Goal: Transaction & Acquisition: Purchase product/service

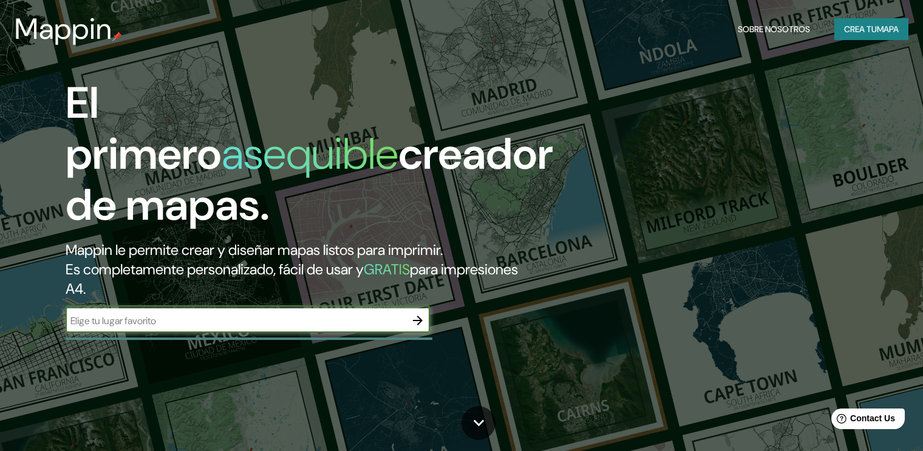
type input "A"
type input "s"
type input "[PERSON_NAME], queretaro"
click at [418, 313] on icon "button" at bounding box center [417, 320] width 15 height 15
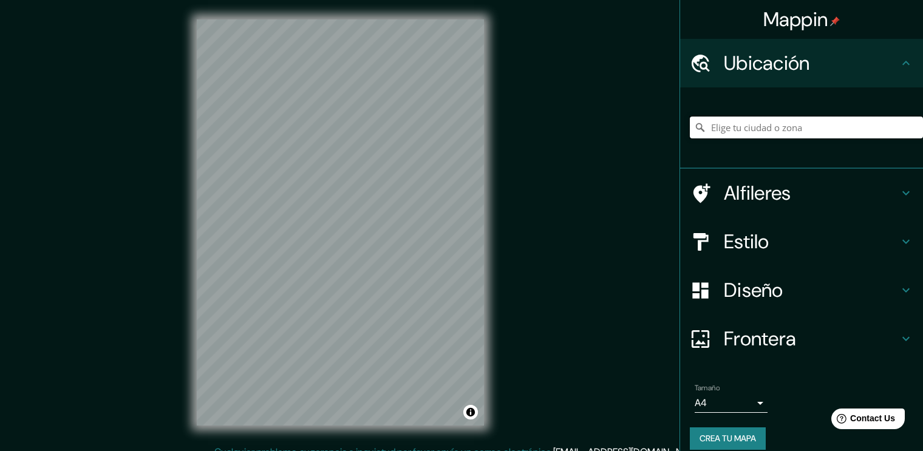
click at [740, 130] on input "Pick your city or area" at bounding box center [805, 128] width 233 height 22
type input "S"
click at [723, 128] on input "S" at bounding box center [805, 128] width 233 height 22
paste input "[GEOGRAPHIC_DATA]"
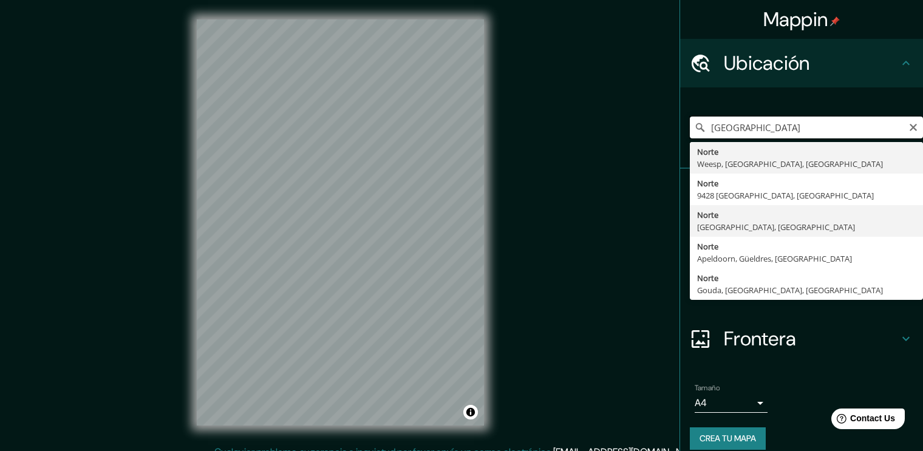
scroll to position [12, 0]
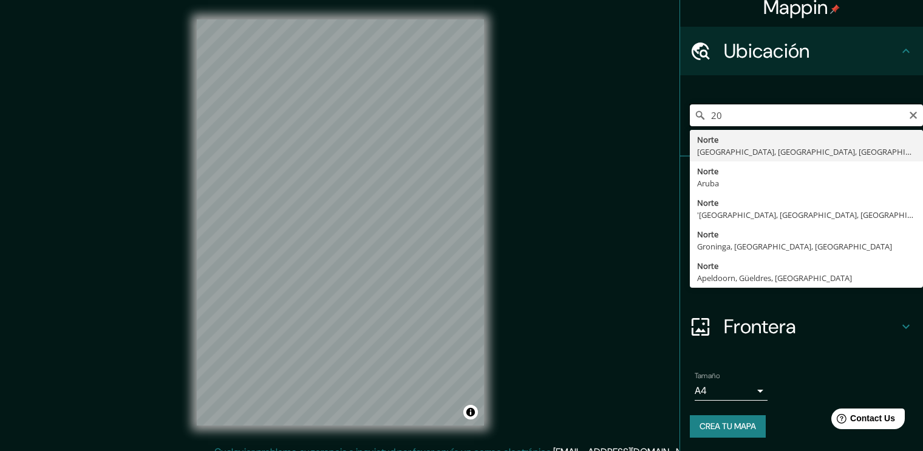
type input "2"
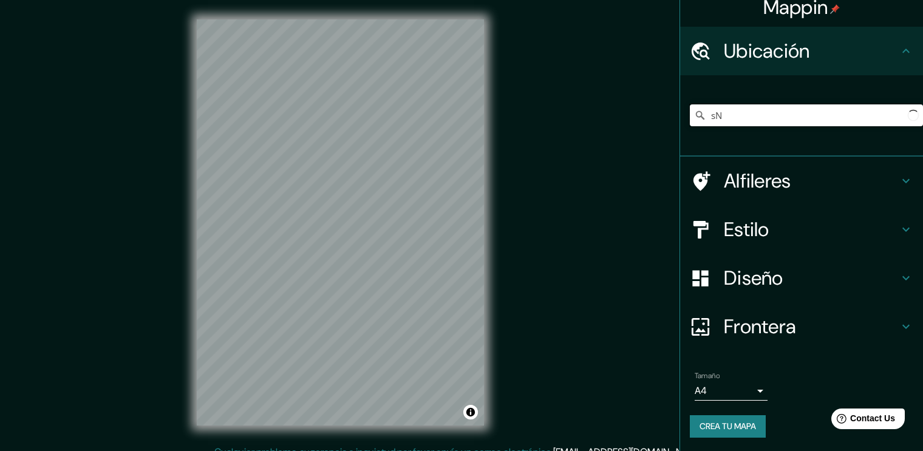
type input "s"
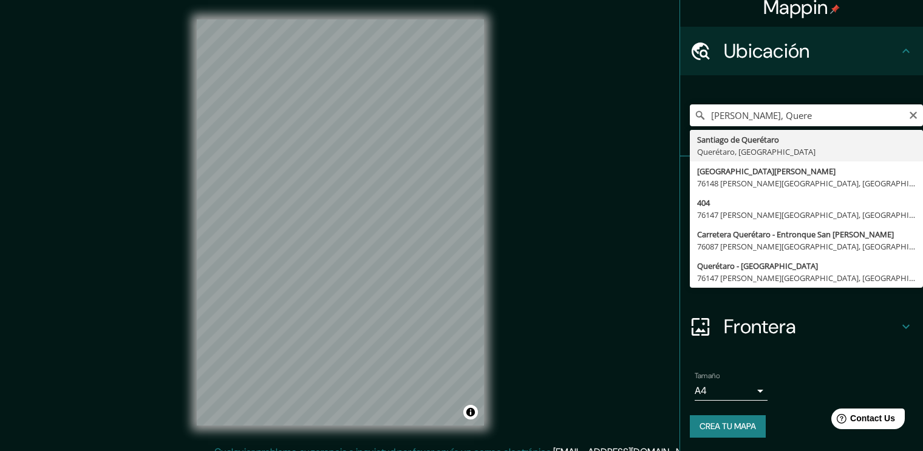
type input "[PERSON_NAME] de Querétaro, [GEOGRAPHIC_DATA], [GEOGRAPHIC_DATA]"
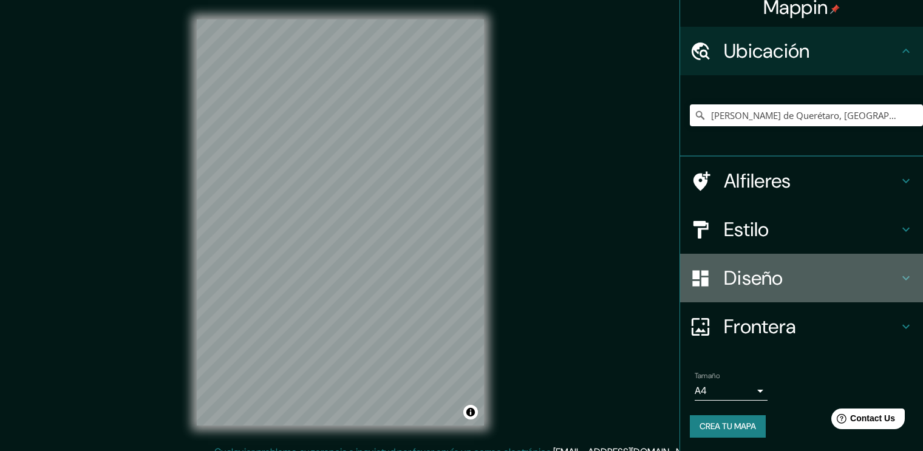
click at [759, 277] on h4 "Diseño" at bounding box center [810, 278] width 175 height 24
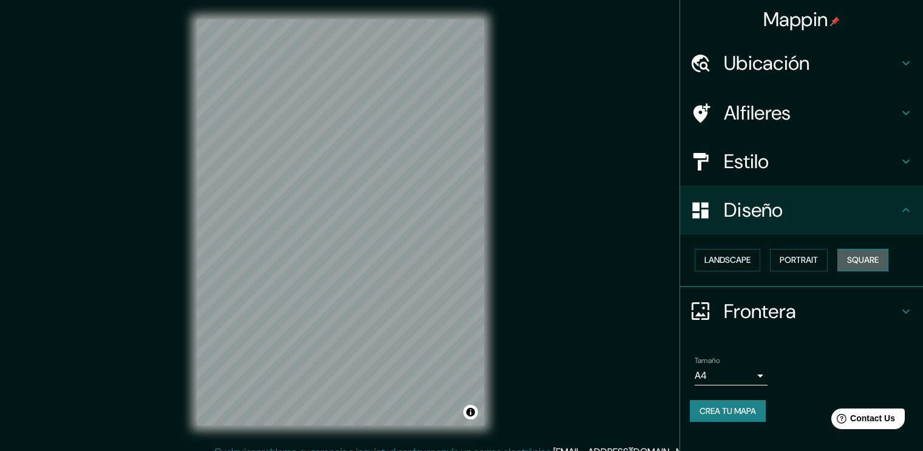
click at [851, 258] on button "Square" at bounding box center [862, 260] width 51 height 22
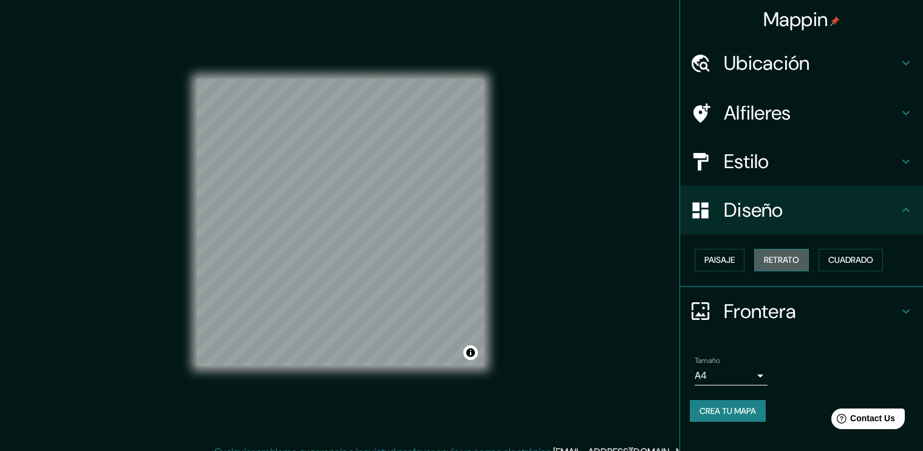
click at [798, 254] on button "Retrato" at bounding box center [781, 260] width 55 height 22
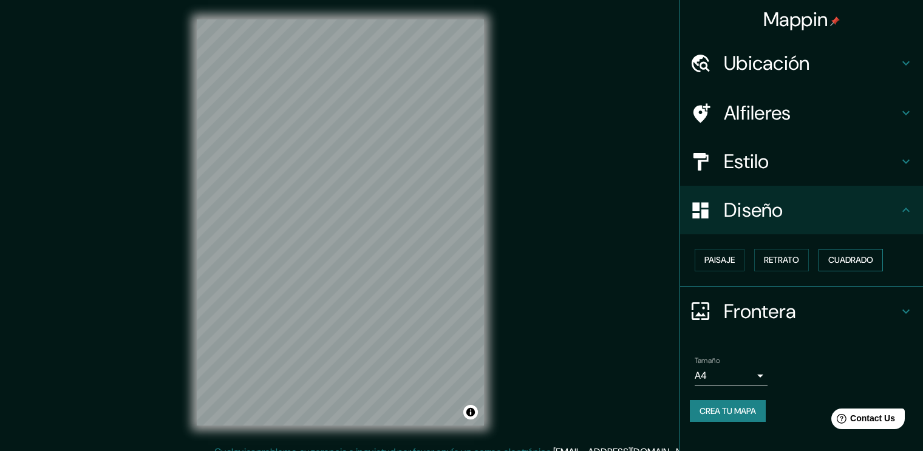
click at [842, 257] on button "Cuadrado" at bounding box center [850, 260] width 64 height 22
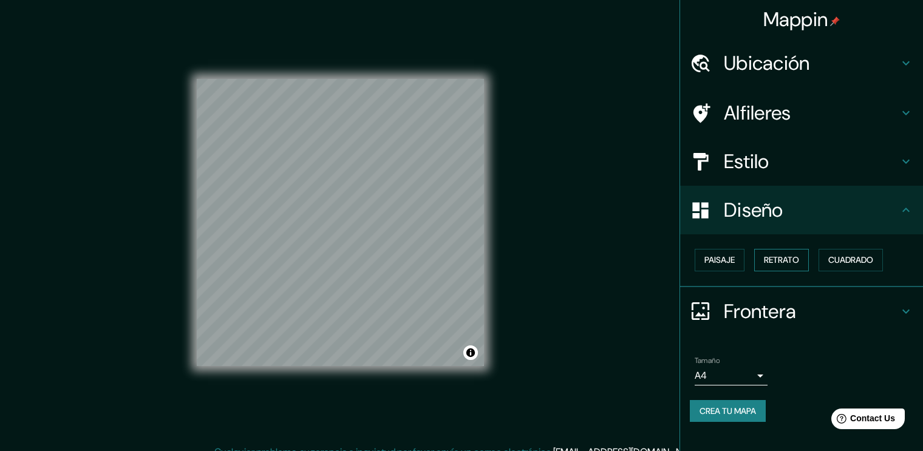
click at [754, 255] on button "Retrato" at bounding box center [781, 260] width 55 height 22
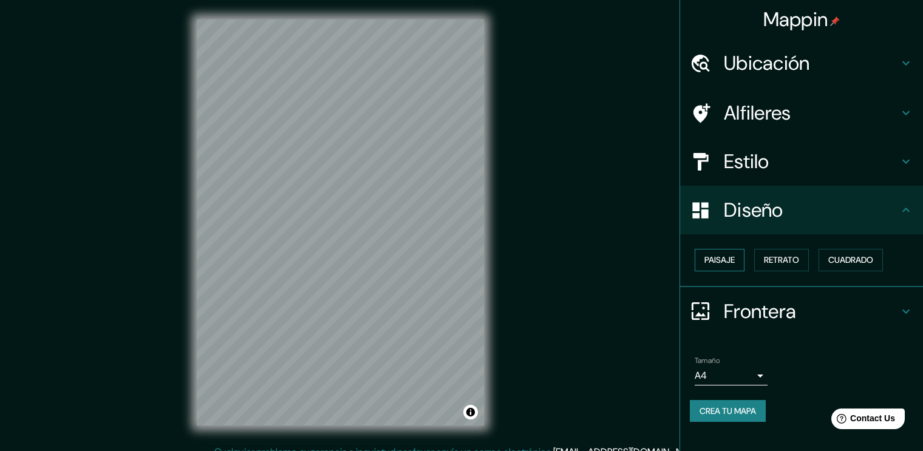
click at [715, 255] on button "Paisaje" at bounding box center [719, 260] width 50 height 22
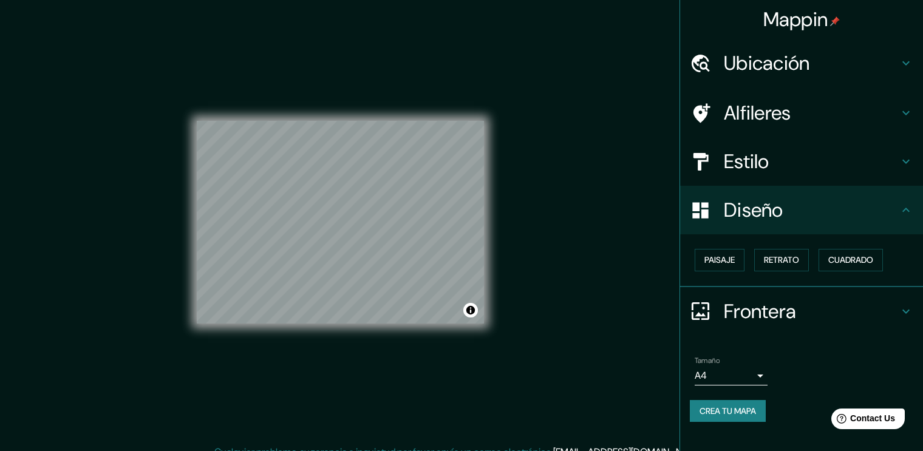
click at [631, 267] on div "Mappin Ubicación [PERSON_NAME][GEOGRAPHIC_DATA], [GEOGRAPHIC_DATA], [GEOGRAPHIC…" at bounding box center [461, 232] width 923 height 464
click at [776, 110] on h4 "Alfileres" at bounding box center [810, 113] width 175 height 24
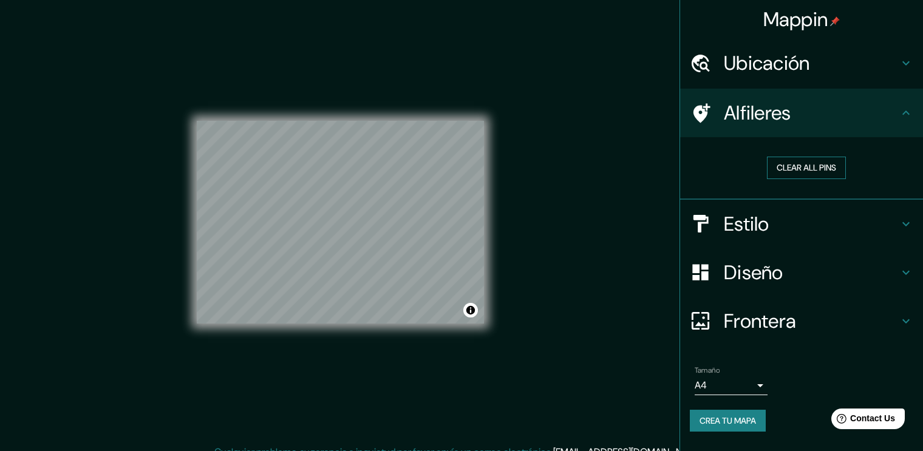
click at [808, 163] on button "Clear all pins" at bounding box center [806, 168] width 79 height 22
click at [347, 207] on div at bounding box center [352, 202] width 10 height 10
click at [813, 71] on h4 "Ubicación" at bounding box center [810, 63] width 175 height 24
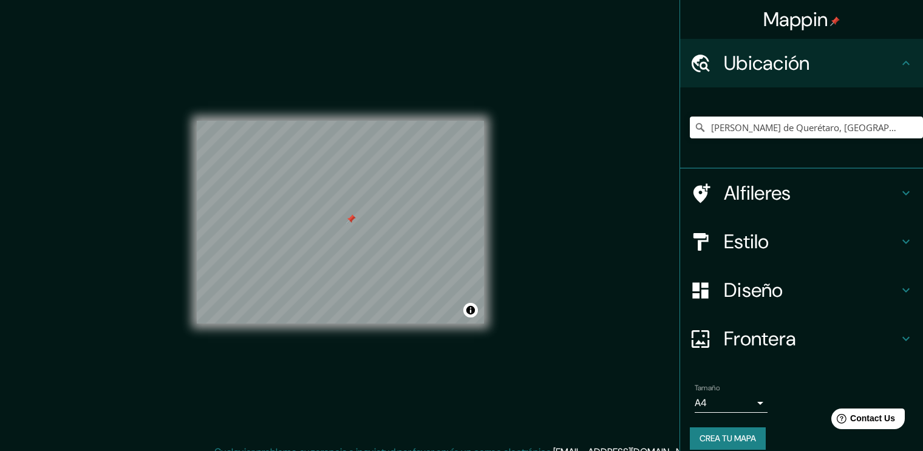
click at [813, 71] on h4 "Ubicación" at bounding box center [810, 63] width 175 height 24
drag, startPoint x: 307, startPoint y: 208, endPoint x: 295, endPoint y: 213, distance: 13.1
click at [295, 213] on div at bounding box center [296, 216] width 10 height 10
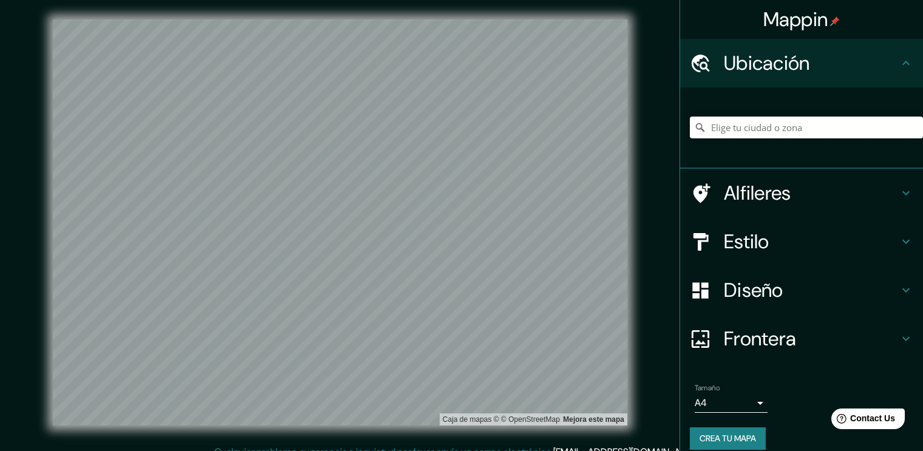
click at [752, 133] on input "Pick your city or area" at bounding box center [805, 128] width 233 height 22
type input "s"
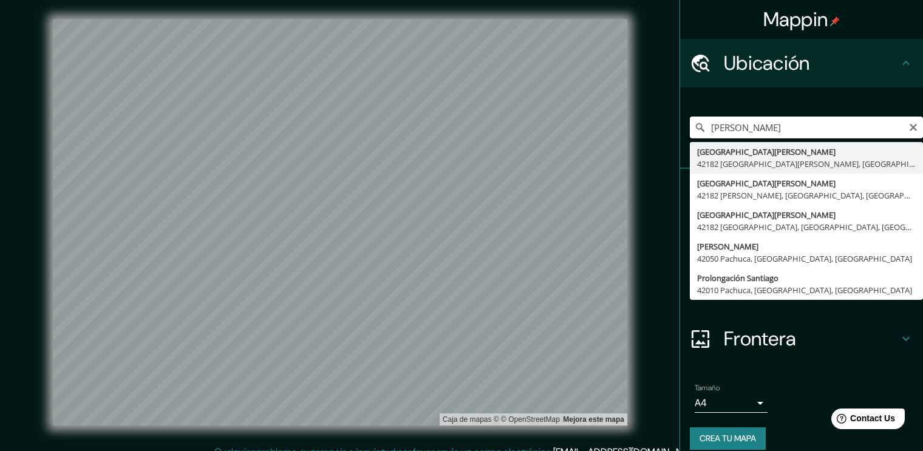
click at [796, 135] on input "[PERSON_NAME]" at bounding box center [805, 128] width 233 height 22
type input "S"
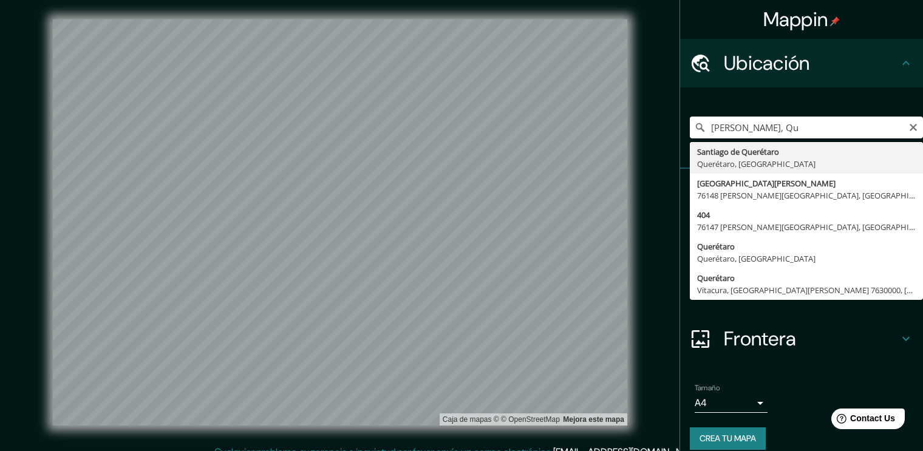
type input "[PERSON_NAME] de Querétaro, [GEOGRAPHIC_DATA], [GEOGRAPHIC_DATA]"
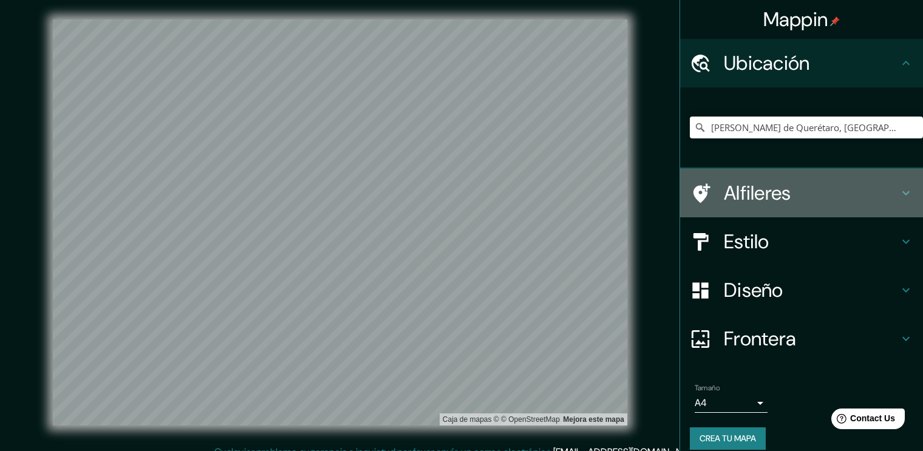
click at [747, 195] on h4 "Alfileres" at bounding box center [810, 193] width 175 height 24
